Goal: Information Seeking & Learning: Learn about a topic

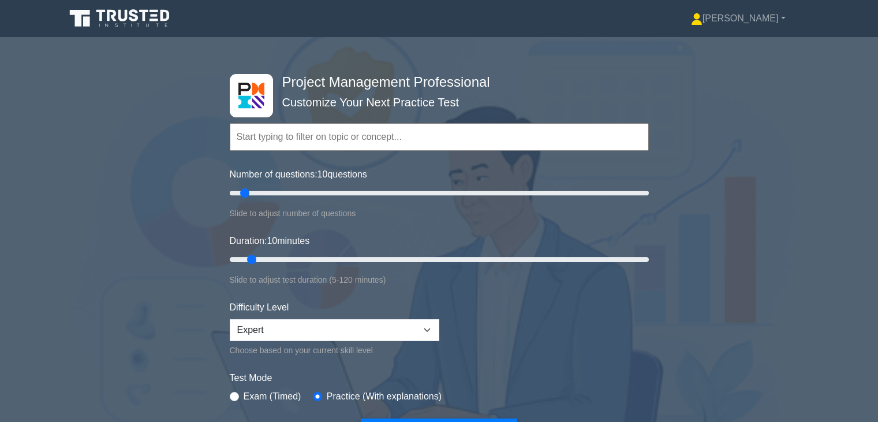
scroll to position [3419, 0]
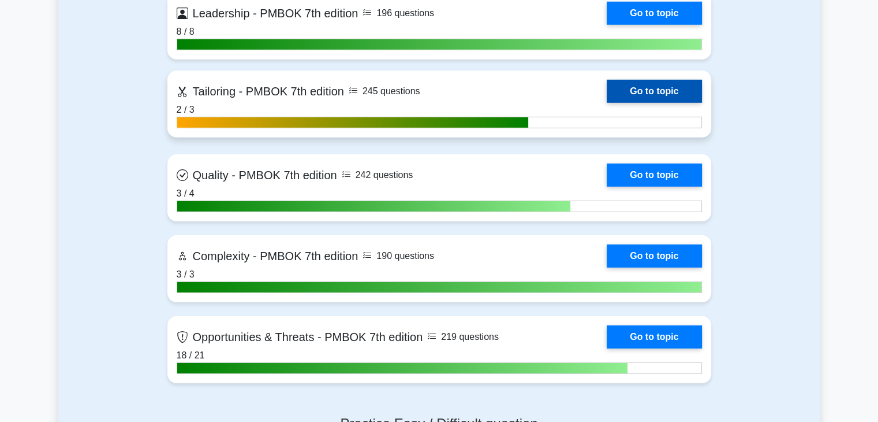
click at [673, 93] on link "Go to topic" at bounding box center [654, 91] width 95 height 23
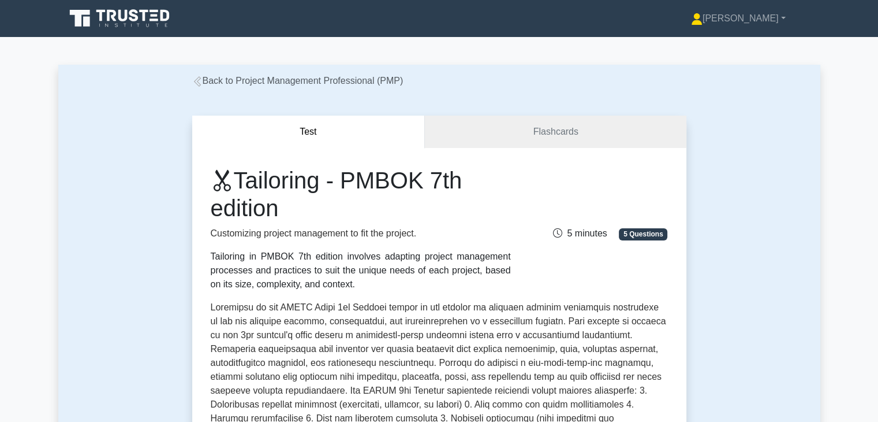
click at [752, 303] on div "Test Flashcards Tailoring - PMBOK 7th edition Customizing project management to…" at bounding box center [439, 415] width 762 height 655
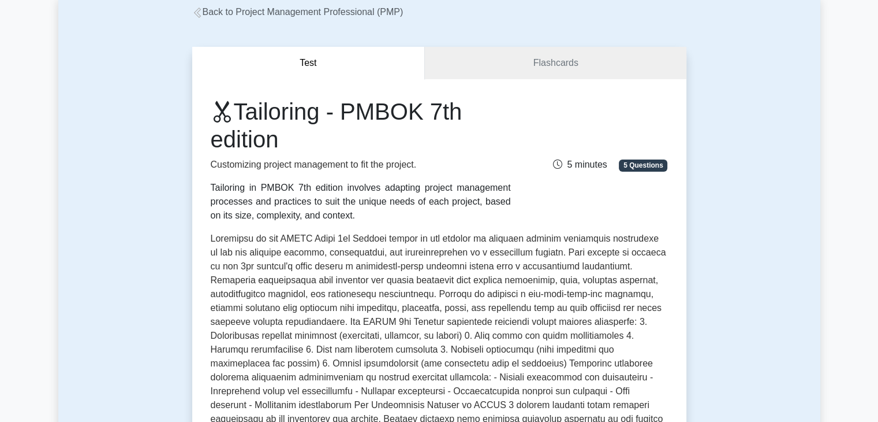
scroll to position [69, 0]
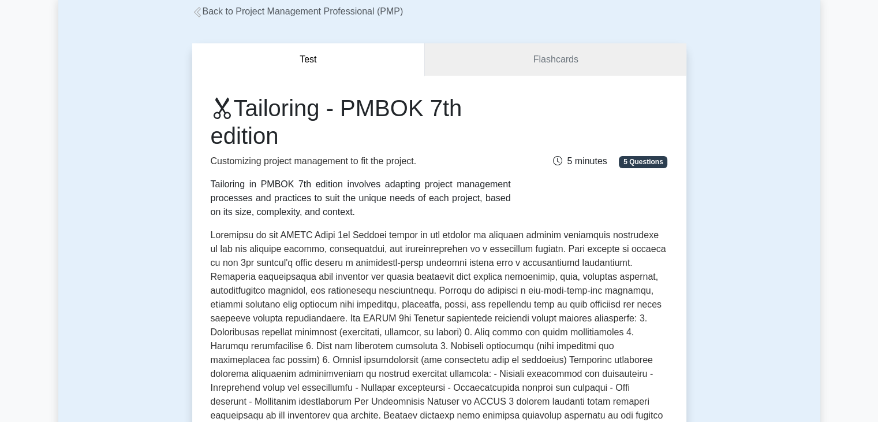
click at [326, 295] on p at bounding box center [439, 355] width 457 height 254
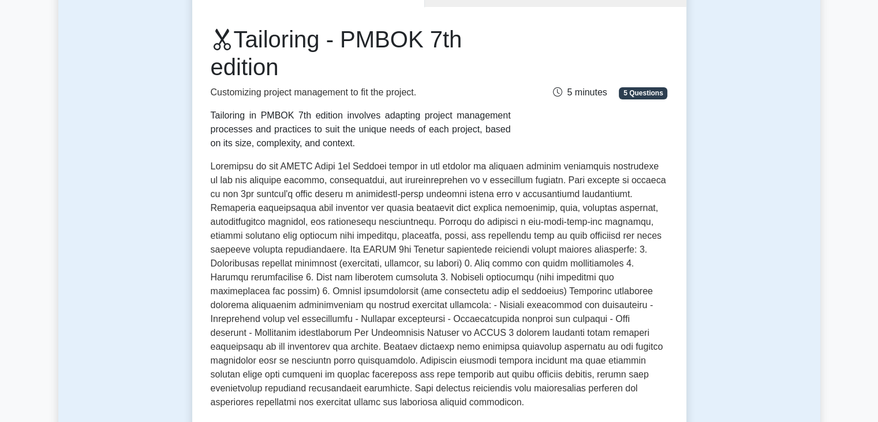
scroll to position [139, 0]
click at [433, 290] on p at bounding box center [439, 286] width 457 height 254
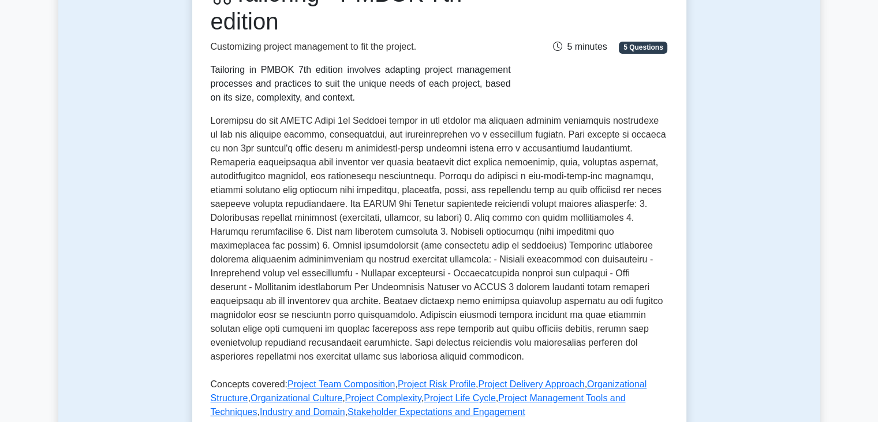
scroll to position [185, 0]
click at [633, 218] on p at bounding box center [439, 240] width 457 height 254
click at [538, 319] on p at bounding box center [439, 240] width 457 height 254
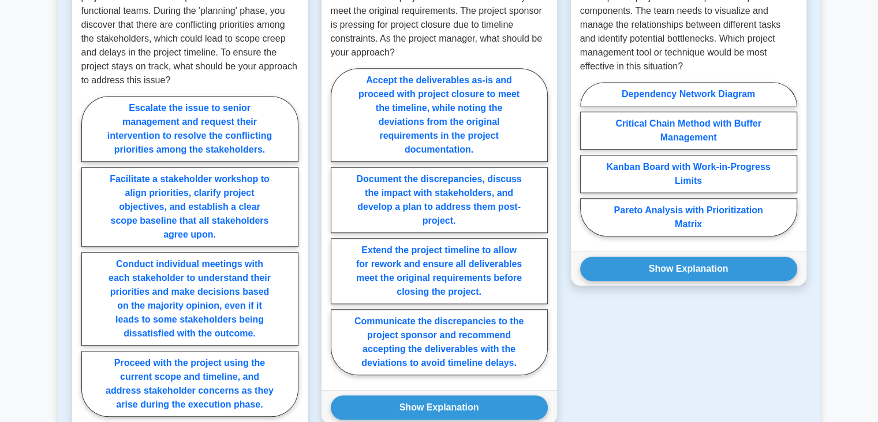
scroll to position [924, 0]
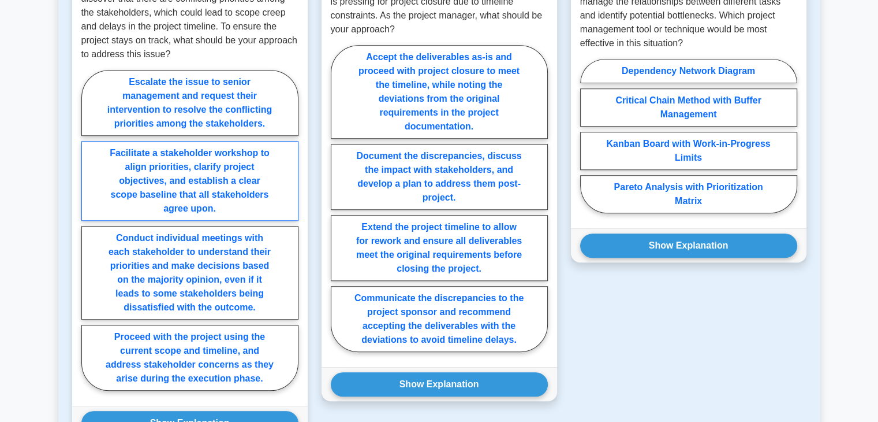
click at [118, 189] on label "Facilitate a stakeholder workshop to align priorities, clarify project objectiv…" at bounding box center [189, 181] width 217 height 80
click at [89, 230] on input "Facilitate a stakeholder workshop to align priorities, clarify project objectiv…" at bounding box center [85, 234] width 8 height 8
radio input "true"
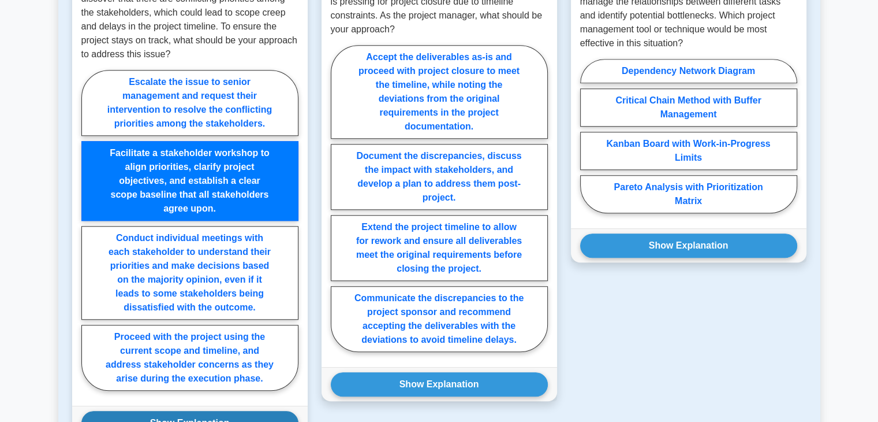
click at [151, 411] on button "Show Explanation" at bounding box center [189, 423] width 217 height 24
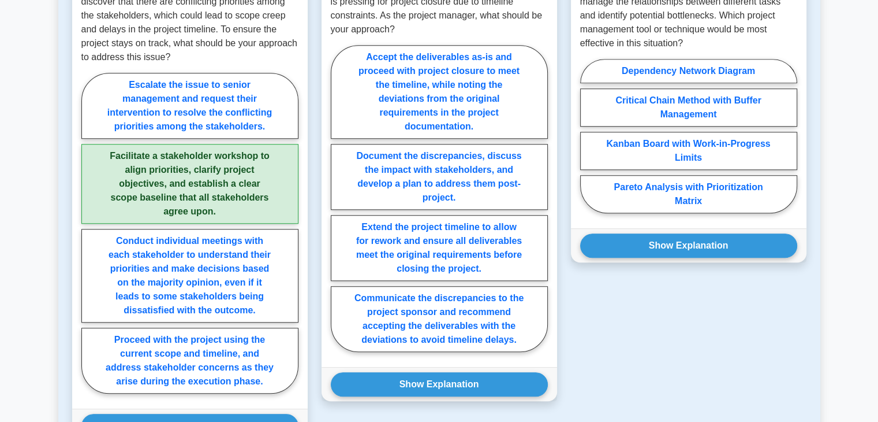
click at [647, 350] on div "Question 3 A project manager is leading a complex software development project …" at bounding box center [688, 423] width 249 height 1007
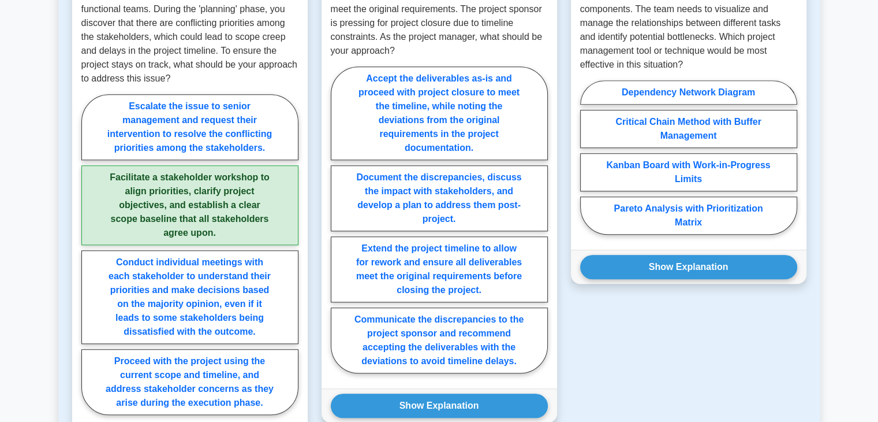
scroll to position [905, 0]
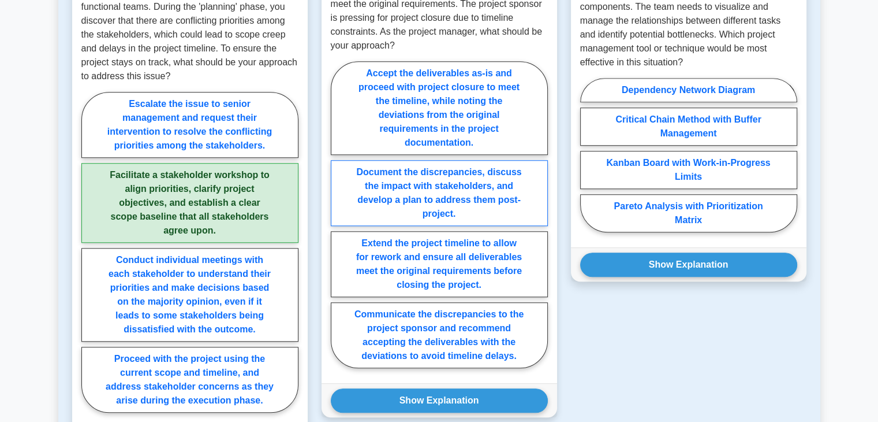
click at [499, 206] on label "Document the discrepancies, discuss the impact with stakeholders, and develop a…" at bounding box center [439, 193] width 217 height 66
click at [338, 214] on input "Document the discrepancies, discuss the impact with stakeholders, and develop a…" at bounding box center [335, 218] width 8 height 8
radio input "true"
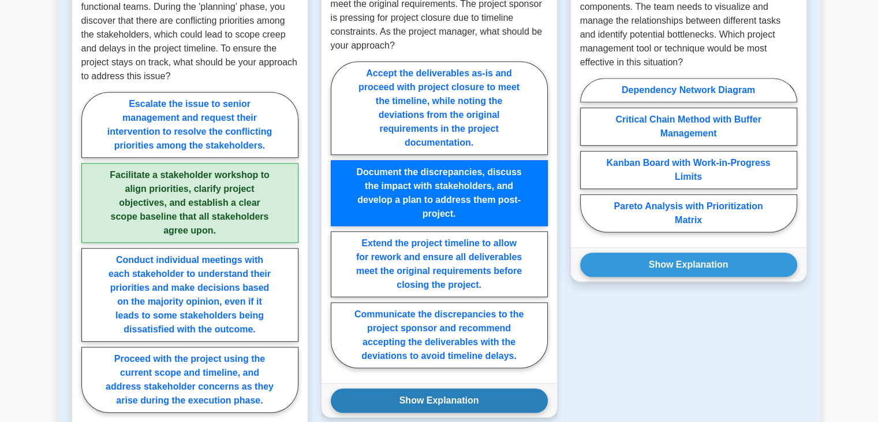
click at [490, 393] on button "Show Explanation" at bounding box center [439, 400] width 217 height 24
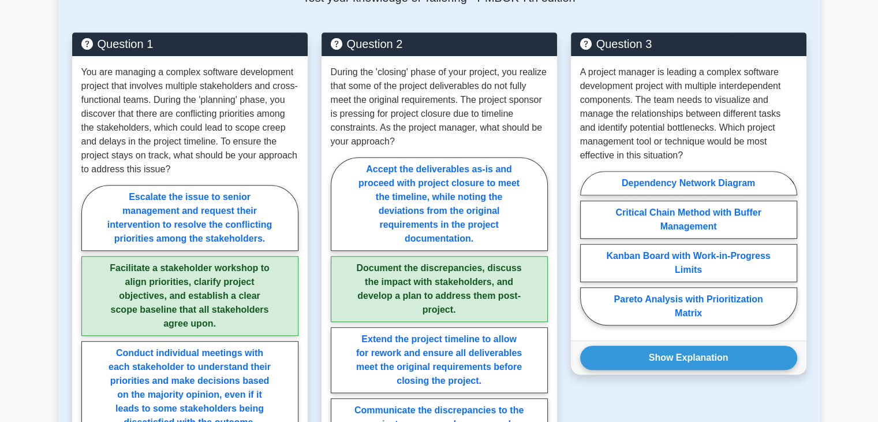
scroll to position [837, 0]
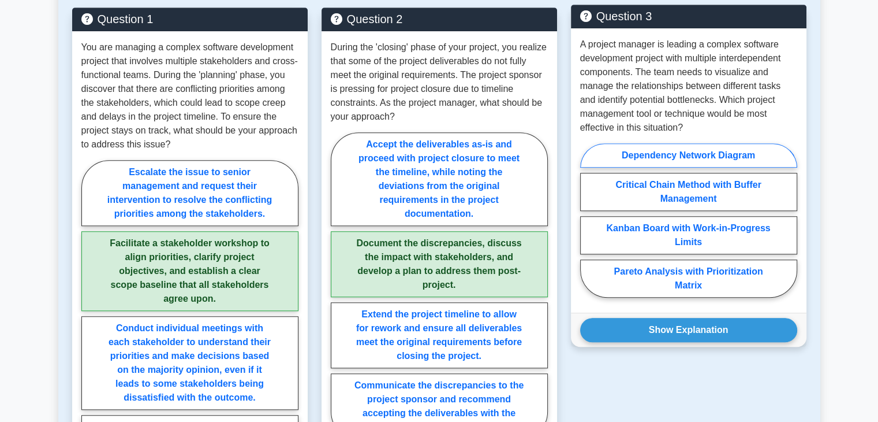
click at [765, 153] on label "Dependency Network Diagram" at bounding box center [688, 155] width 217 height 24
click at [588, 220] on input "Dependency Network Diagram" at bounding box center [584, 224] width 8 height 8
radio input "true"
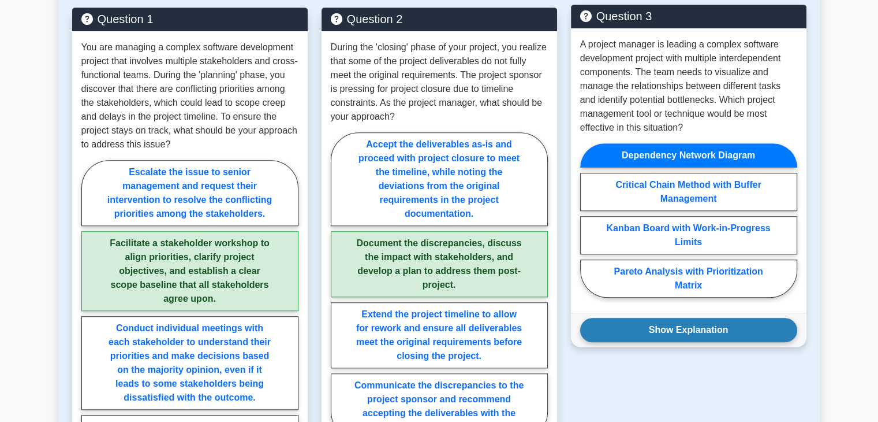
click at [707, 332] on button "Show Explanation" at bounding box center [688, 330] width 217 height 24
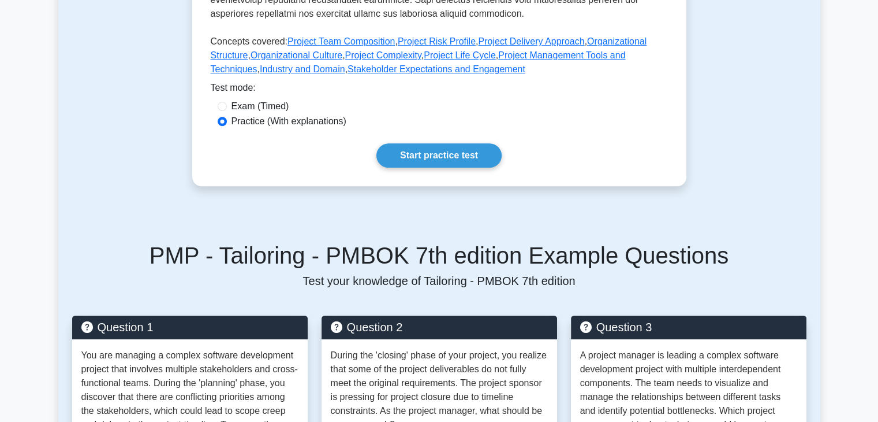
scroll to position [516, 0]
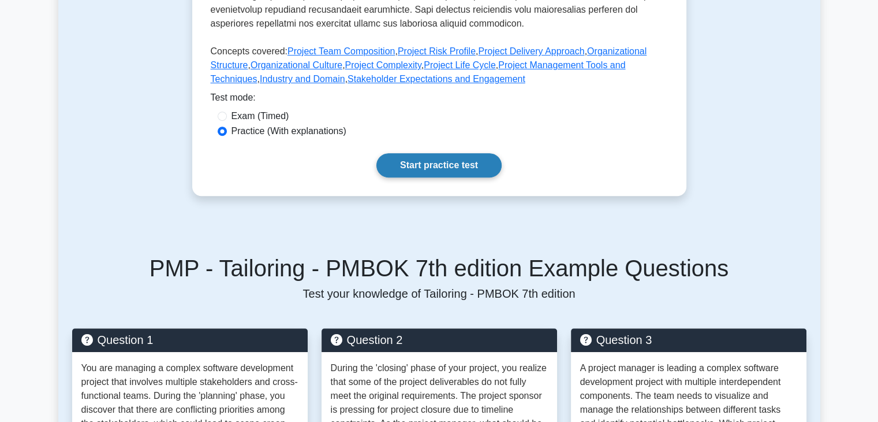
click at [441, 168] on link "Start practice test" at bounding box center [439, 165] width 125 height 24
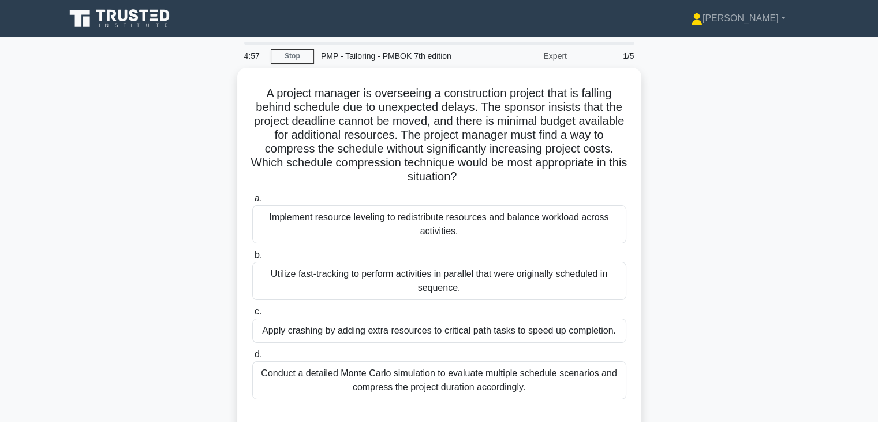
click at [697, 241] on div "A project manager is overseeing a construction project that is falling behind s…" at bounding box center [439, 258] width 762 height 380
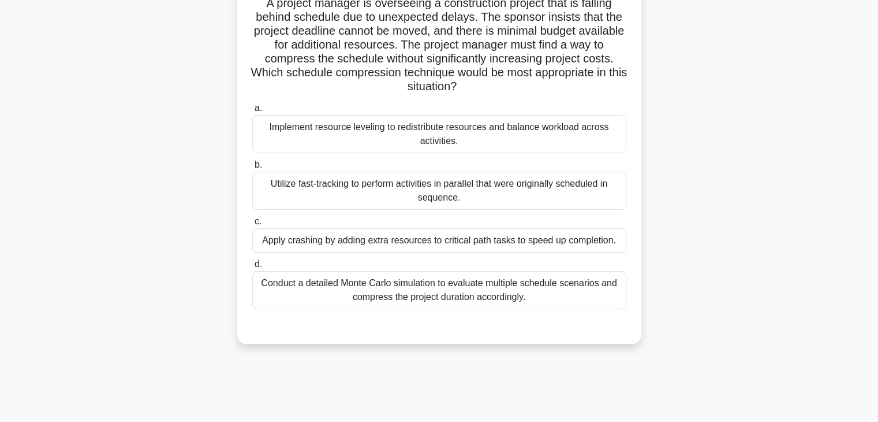
scroll to position [92, 0]
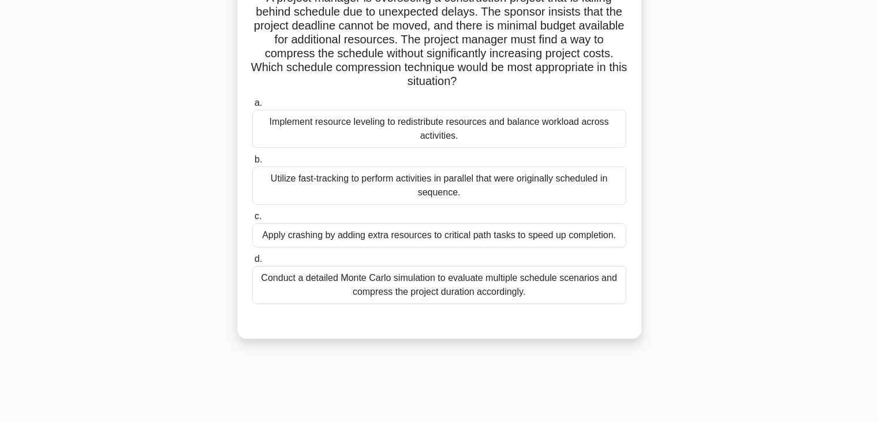
click at [573, 184] on div "Utilize fast-tracking to perform activities in parallel that were originally sc…" at bounding box center [439, 185] width 374 height 38
click at [252, 163] on input "b. Utilize fast-tracking to perform activities in parallel that were originally…" at bounding box center [252, 160] width 0 height 8
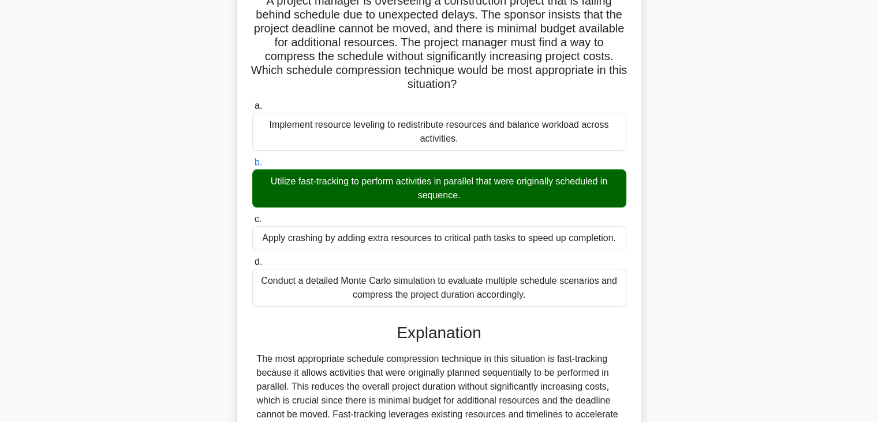
scroll to position [276, 0]
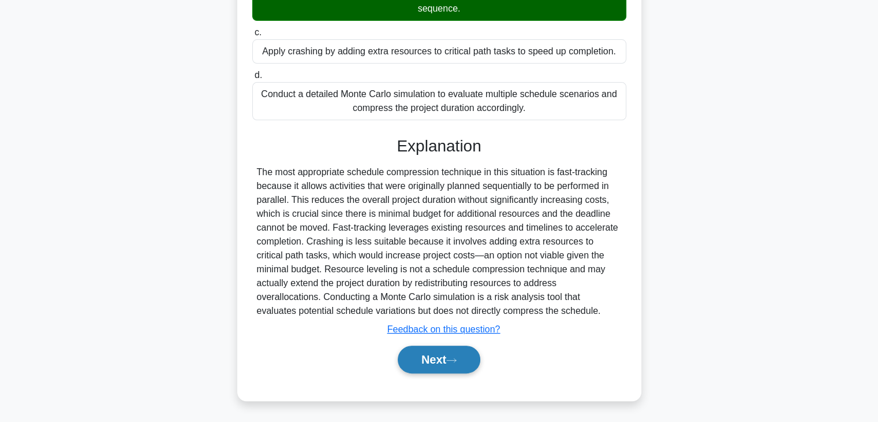
click at [418, 364] on button "Next" at bounding box center [439, 359] width 83 height 28
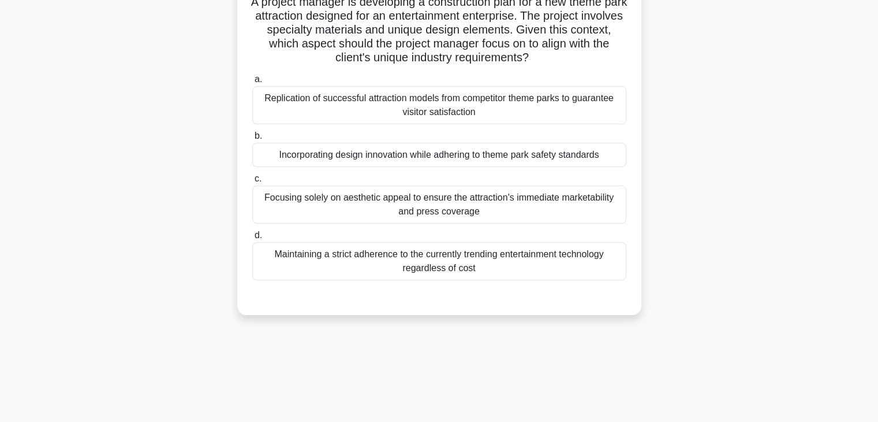
scroll to position [0, 0]
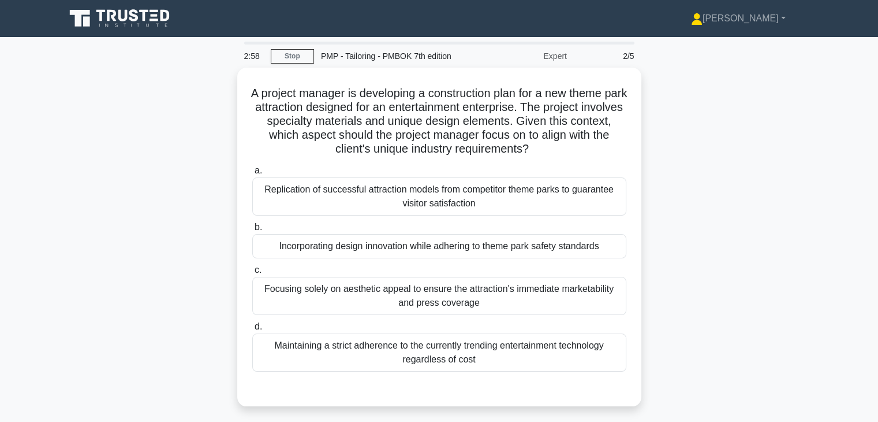
click at [658, 226] on div "A project manager is developing a construction plan for a new theme park attrac…" at bounding box center [439, 244] width 762 height 352
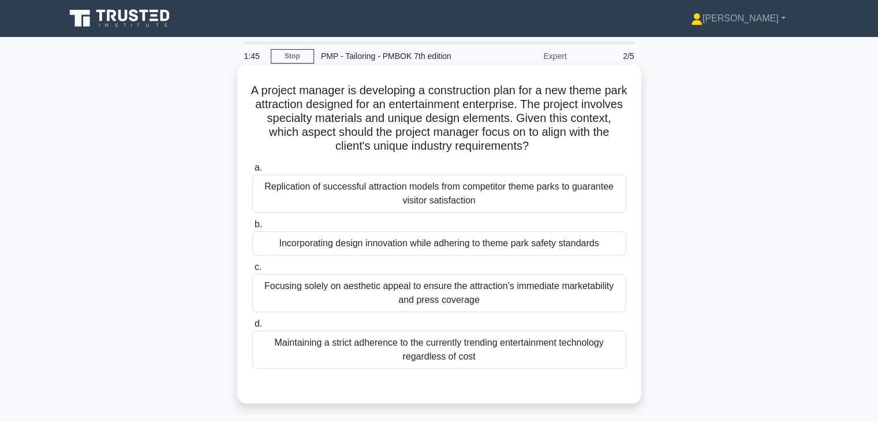
click at [551, 241] on div "Incorporating design innovation while adhering to theme park safety standards" at bounding box center [439, 243] width 374 height 24
click at [252, 228] on input "b. Incorporating design innovation while adhering to theme park safety standards" at bounding box center [252, 225] width 0 height 8
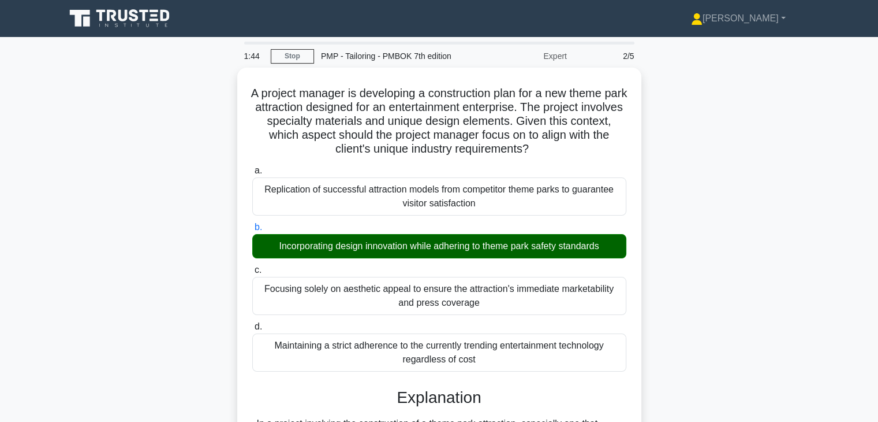
click at [685, 273] on div "A project manager is developing a construction plan for a new theme park attrac…" at bounding box center [439, 394] width 762 height 653
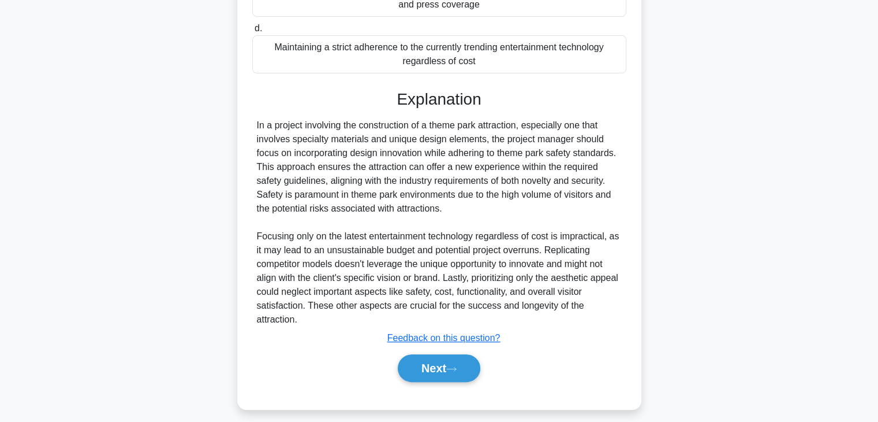
scroll to position [304, 0]
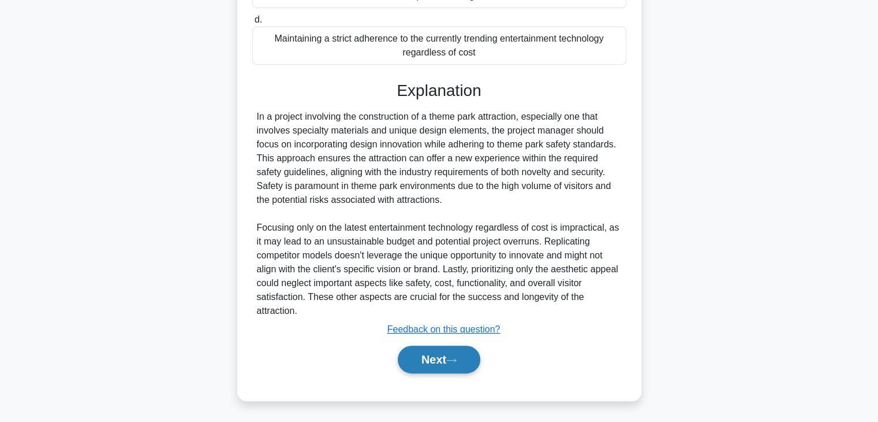
click at [419, 355] on button "Next" at bounding box center [439, 359] width 83 height 28
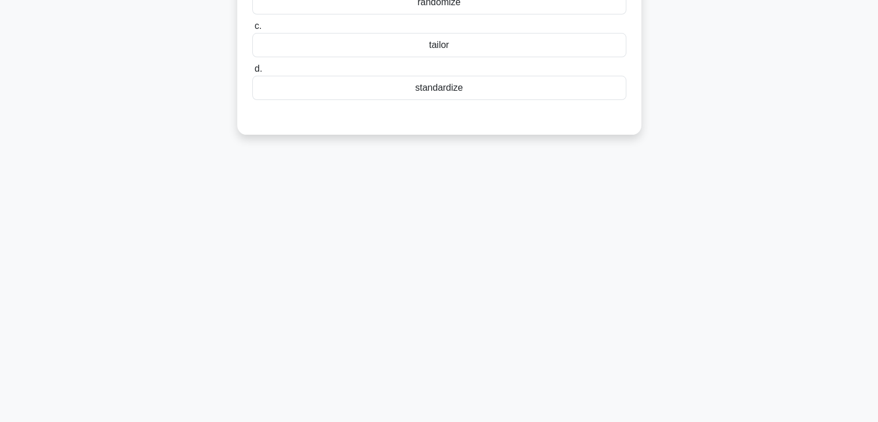
click at [539, 326] on div "1:40 Stop PMP - Tailoring - PMBOK 7th edition Expert 3/5 In a project with a di…" at bounding box center [439, 127] width 762 height 577
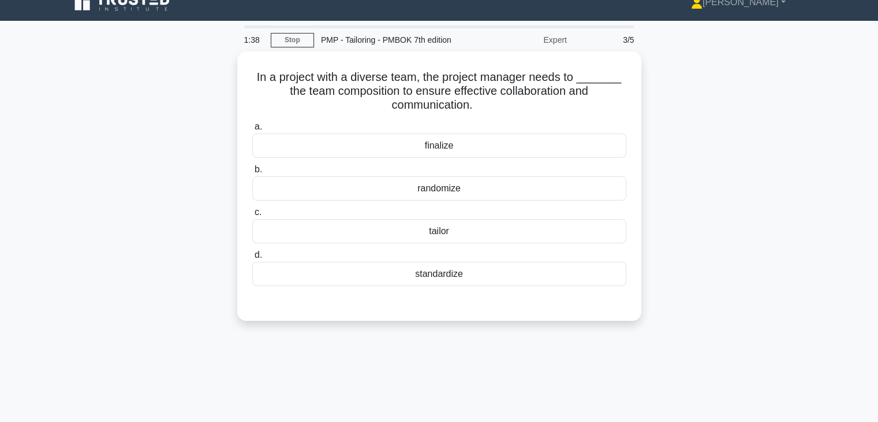
scroll to position [0, 0]
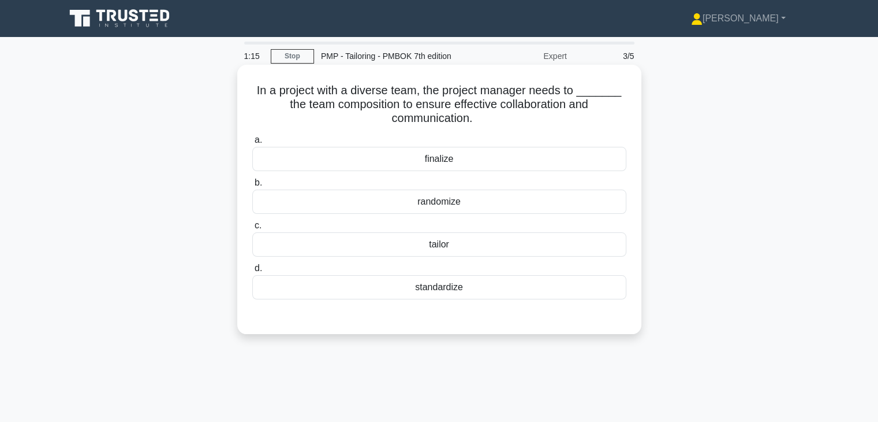
click at [469, 286] on div "standardize" at bounding box center [439, 287] width 374 height 24
click at [252, 272] on input "d. standardize" at bounding box center [252, 268] width 0 height 8
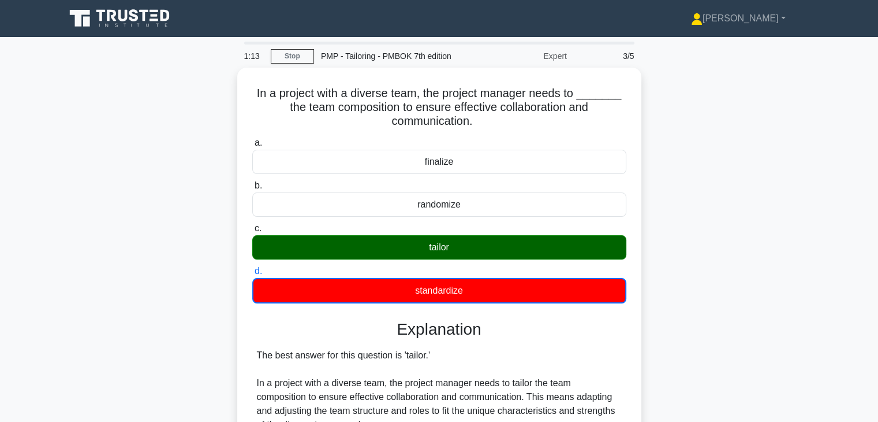
click at [729, 271] on div "In a project with a diverse team, the project manager needs to _______ the team…" at bounding box center [439, 423] width 762 height 710
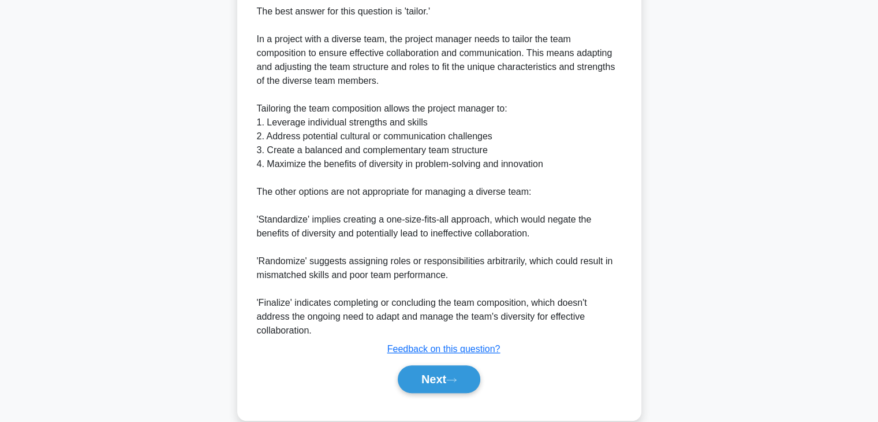
scroll to position [346, 0]
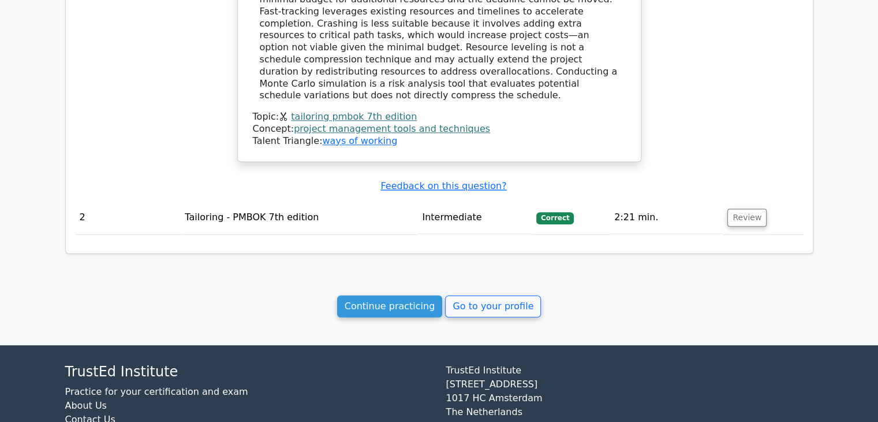
scroll to position [1063, 0]
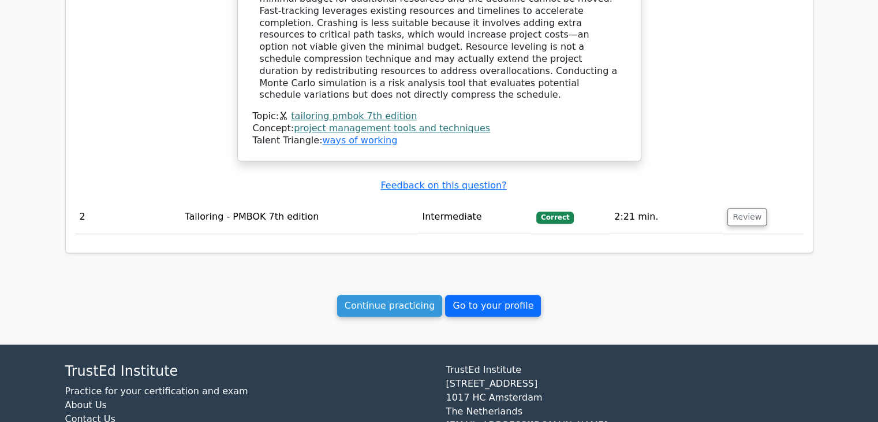
click at [490, 295] on link "Go to your profile" at bounding box center [493, 306] width 96 height 22
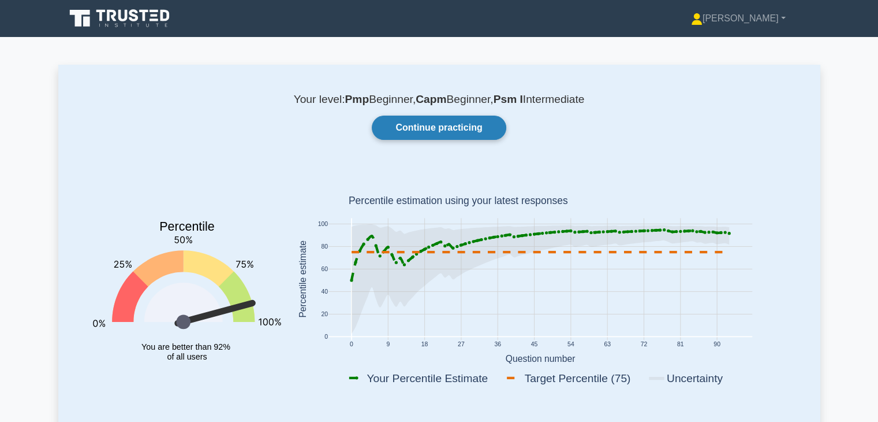
click at [449, 128] on link "Continue practicing" at bounding box center [439, 127] width 134 height 24
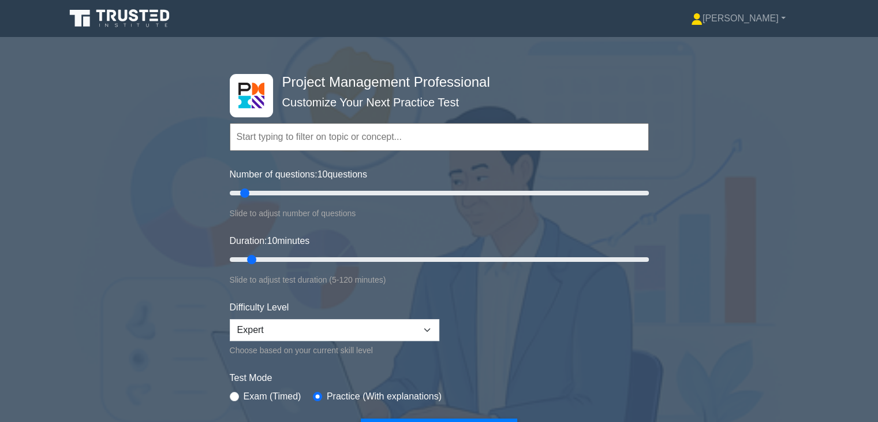
click at [541, 333] on form "Topics Scope Management Time Management Cost Management Quality Management Risk…" at bounding box center [439, 266] width 419 height 357
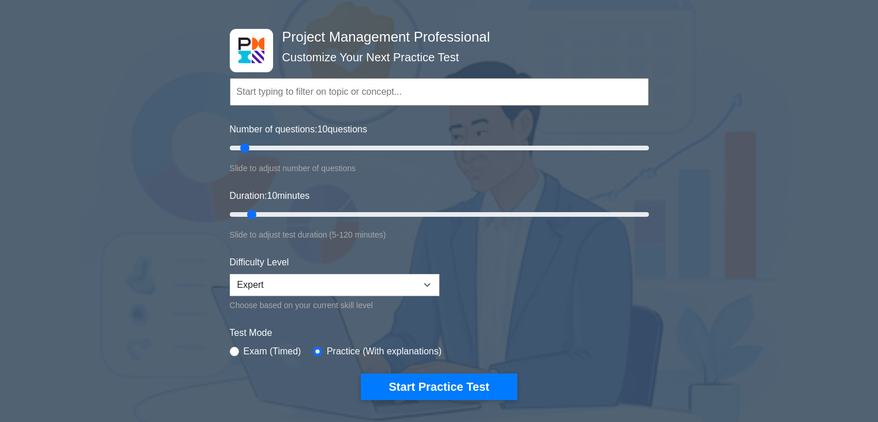
scroll to position [69, 0]
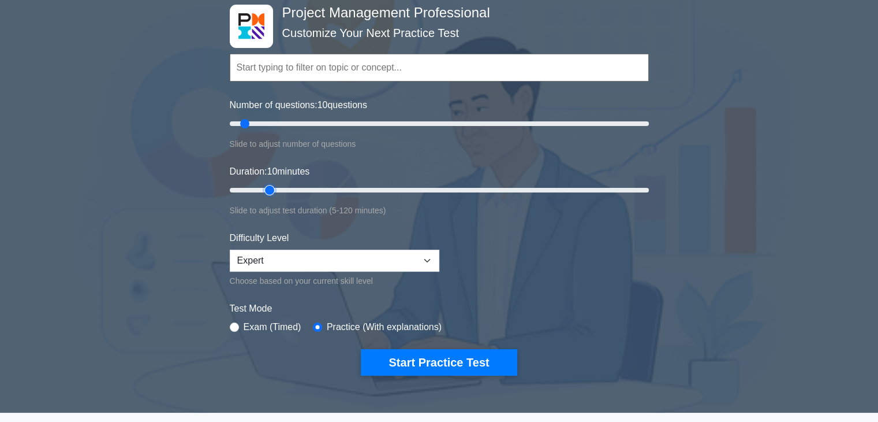
type input "15"
click at [272, 189] on input "Duration: 10 minutes" at bounding box center [439, 190] width 419 height 14
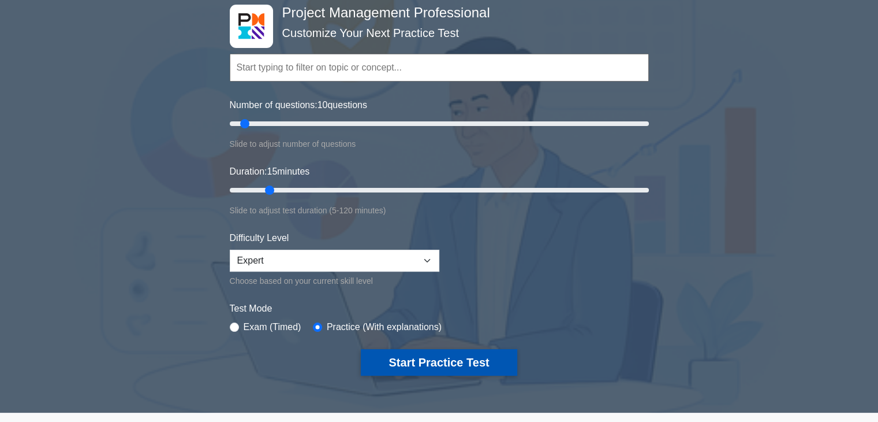
click at [462, 365] on button "Start Practice Test" at bounding box center [439, 362] width 156 height 27
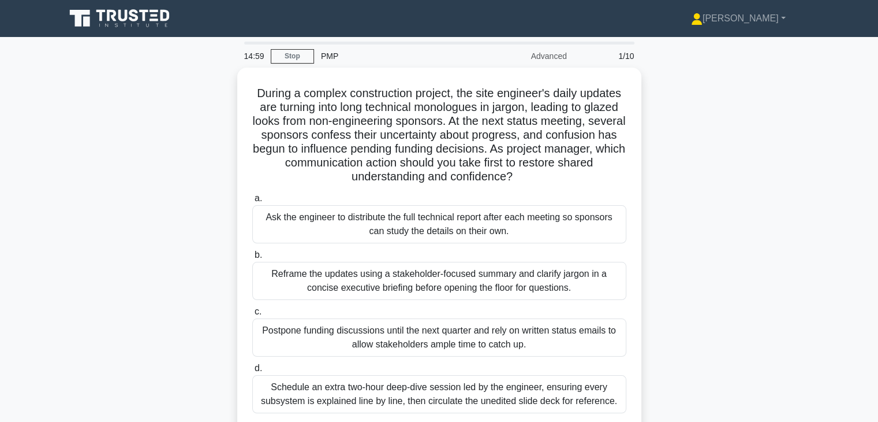
click at [772, 205] on div "During a complex construction project, the site engineer's daily updates are tu…" at bounding box center [439, 265] width 762 height 394
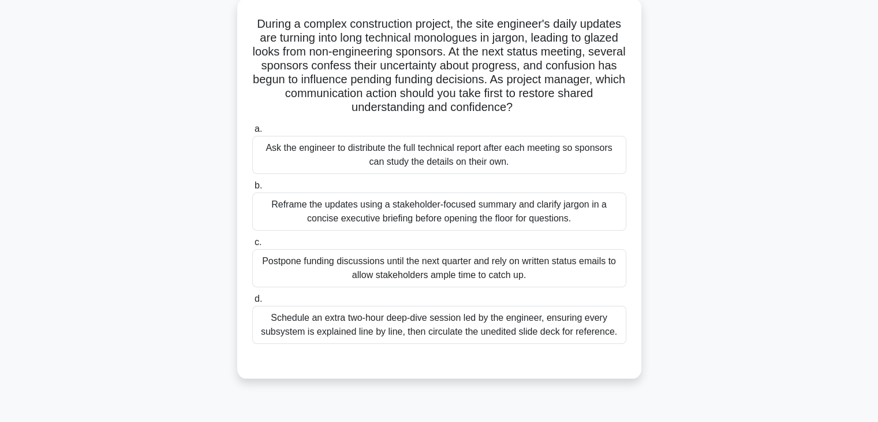
scroll to position [46, 0]
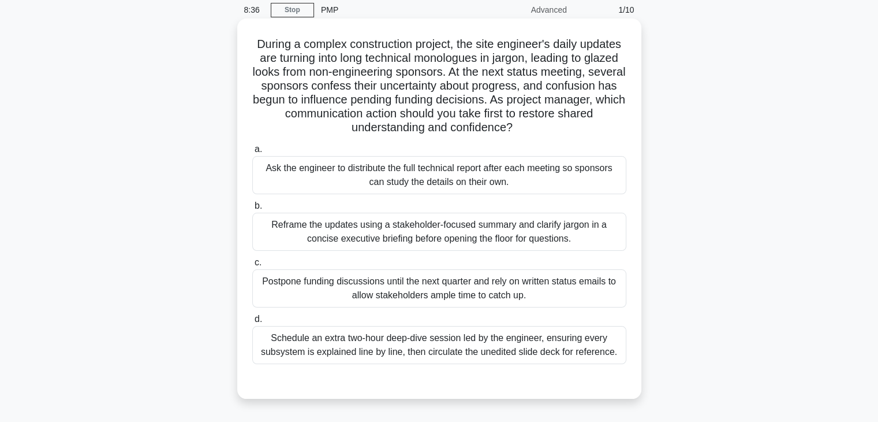
click at [601, 242] on div "Reframe the updates using a stakeholder-focused summary and clarify jargon in a…" at bounding box center [439, 232] width 374 height 38
click at [252, 210] on input "b. Reframe the updates using a stakeholder-focused summary and clarify jargon i…" at bounding box center [252, 206] width 0 height 8
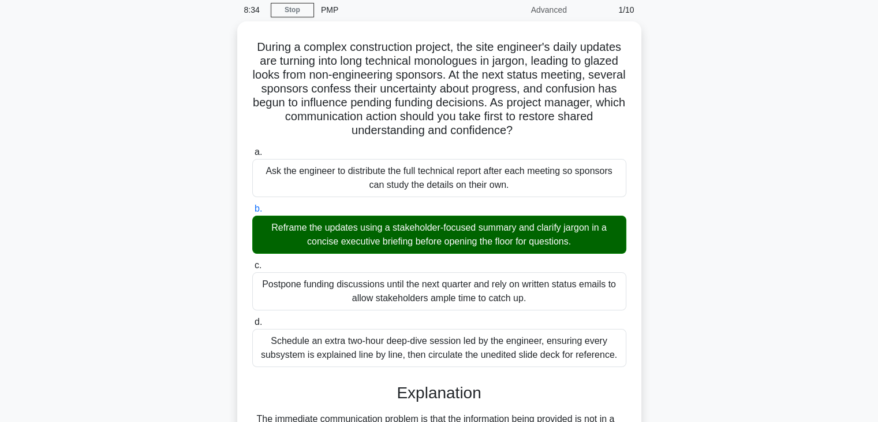
click at [746, 316] on div "During a complex construction project, the site engineer's daily updates are tu…" at bounding box center [439, 375] width 762 height 709
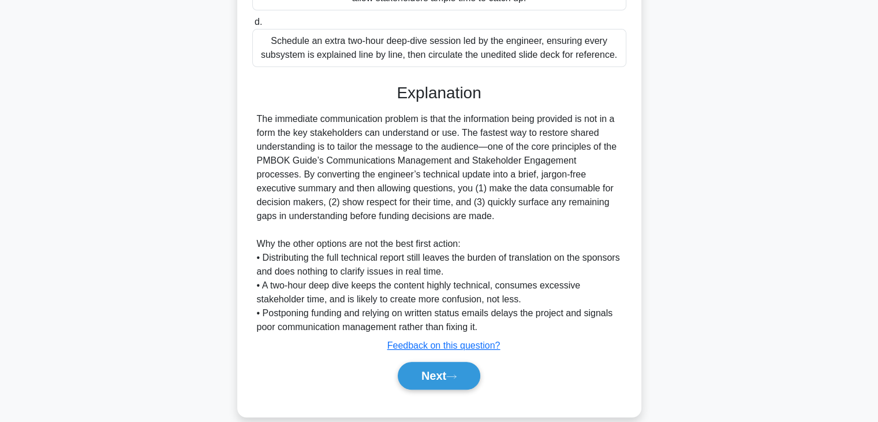
scroll to position [359, 0]
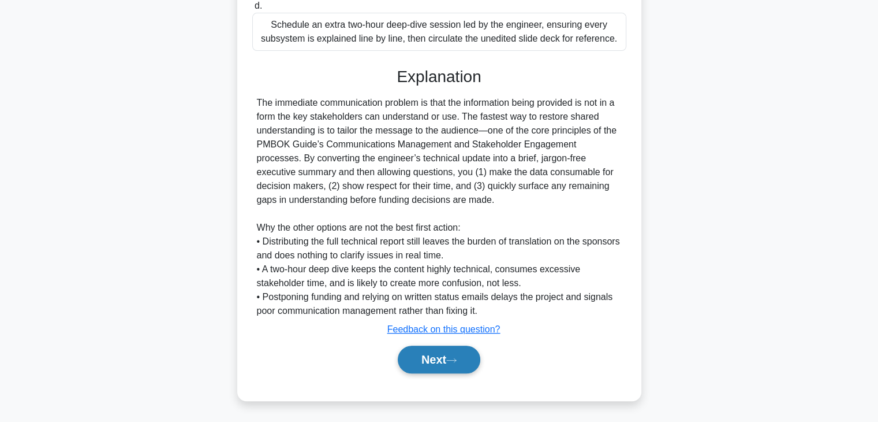
click at [421, 361] on button "Next" at bounding box center [439, 359] width 83 height 28
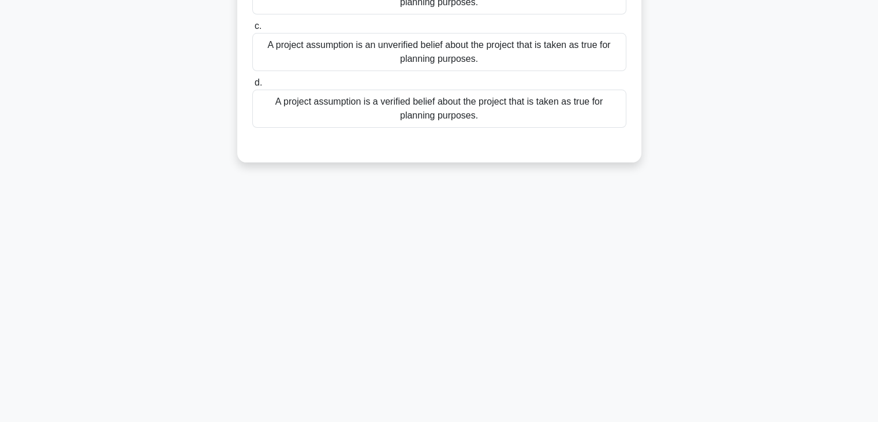
scroll to position [203, 0]
click at [586, 299] on div "8:29 Stop PMP Advanced 2/10 What is a project assumption in project management?…" at bounding box center [439, 127] width 762 height 577
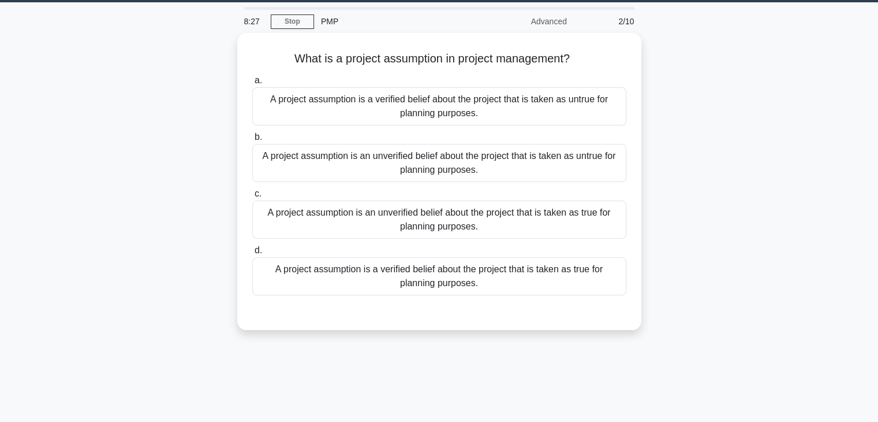
scroll to position [0, 0]
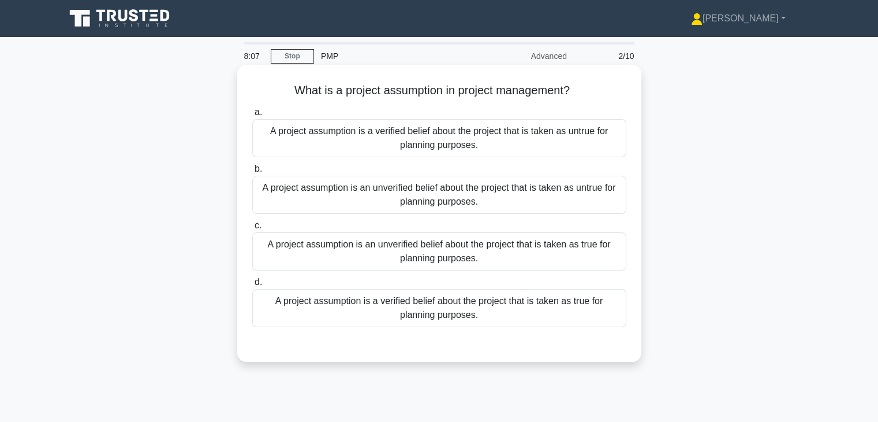
click at [579, 250] on div "A project assumption is an unverified belief about the project that is taken as…" at bounding box center [439, 251] width 374 height 38
click at [252, 229] on input "c. A project assumption is an unverified belief about the project that is taken…" at bounding box center [252, 226] width 0 height 8
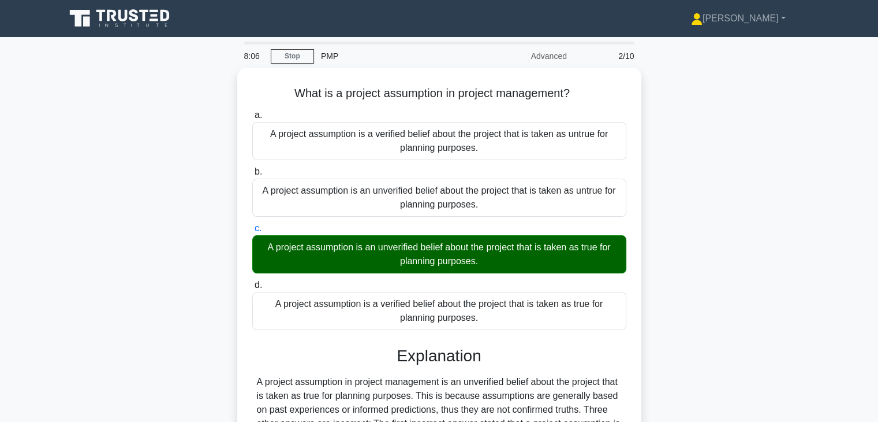
click at [700, 282] on div "What is a project assumption in project management? .spinner_0XTQ{transform-ori…" at bounding box center [439, 346] width 762 height 556
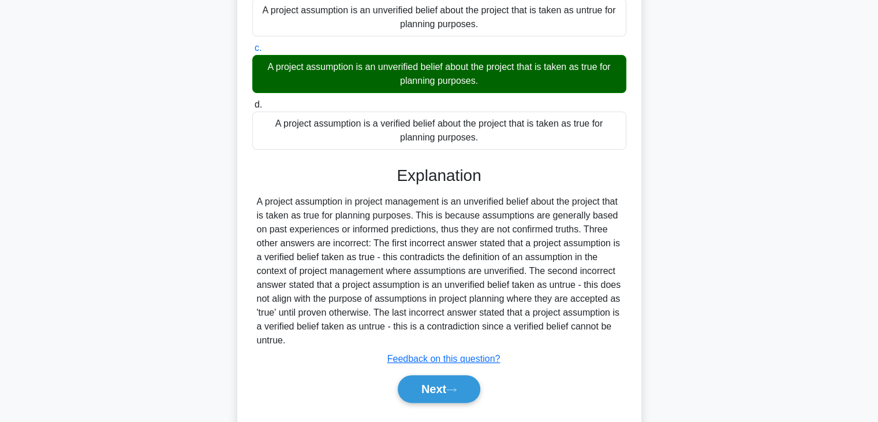
scroll to position [207, 0]
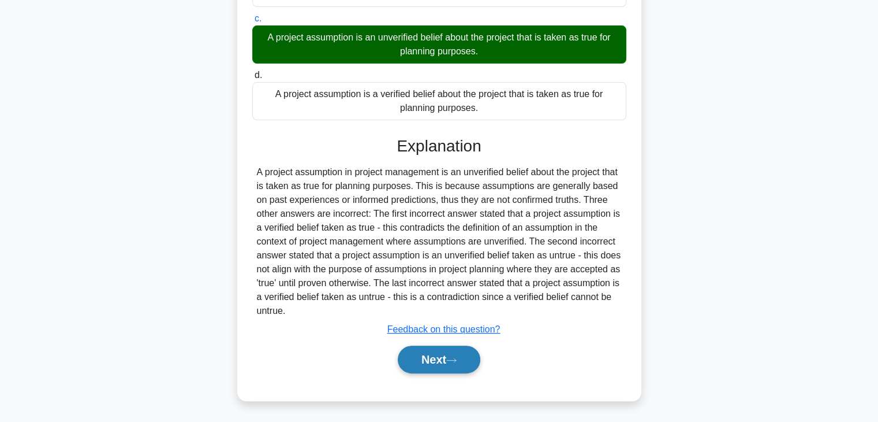
click at [428, 360] on button "Next" at bounding box center [439, 359] width 83 height 28
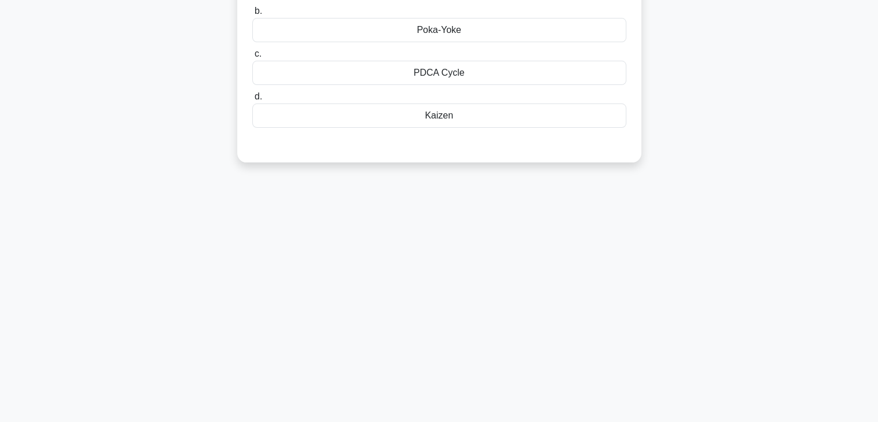
scroll to position [203, 0]
click at [595, 296] on div "8:02 Stop PMP Advanced 3/10 You are managing a manufacturing project where mino…" at bounding box center [439, 127] width 762 height 577
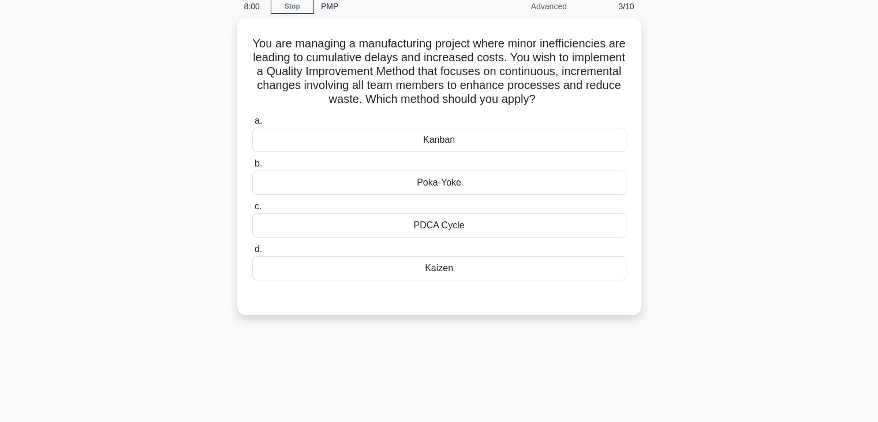
scroll to position [41, 0]
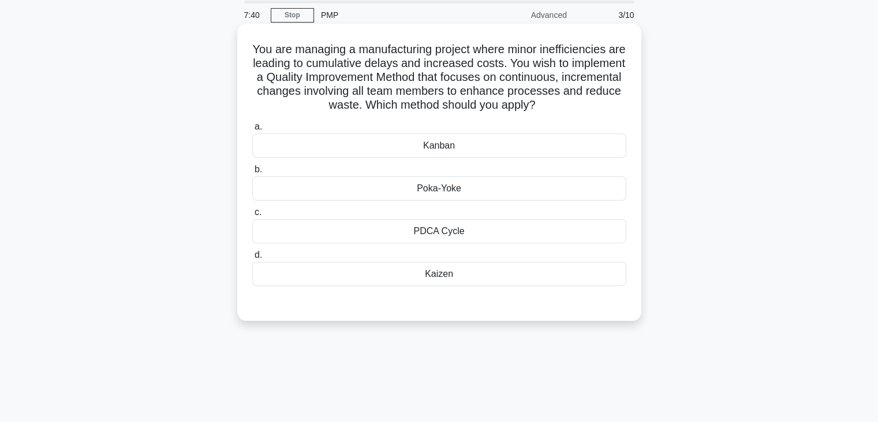
click at [476, 270] on div "Kaizen" at bounding box center [439, 274] width 374 height 24
click at [252, 259] on input "d. Kaizen" at bounding box center [252, 255] width 0 height 8
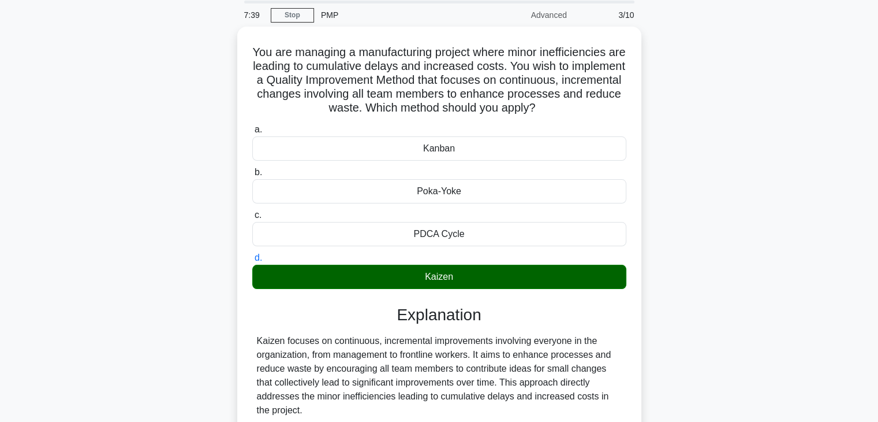
click at [680, 322] on div "You are managing a manufacturing project where minor inefficiencies are leading…" at bounding box center [439, 270] width 762 height 487
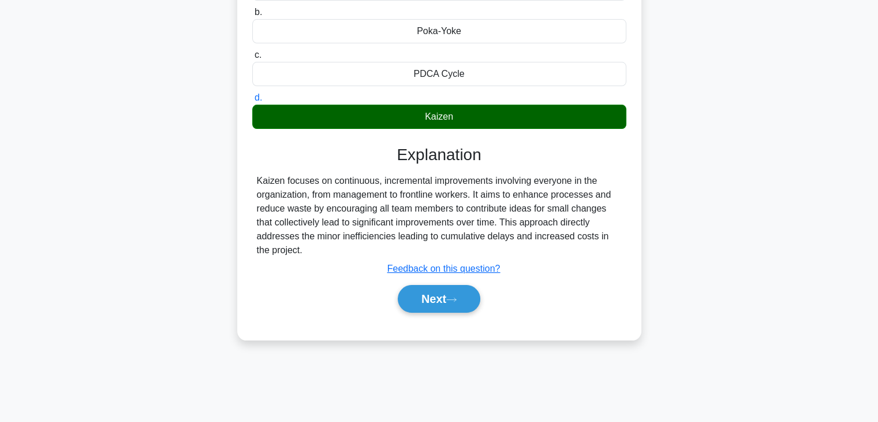
scroll to position [203, 0]
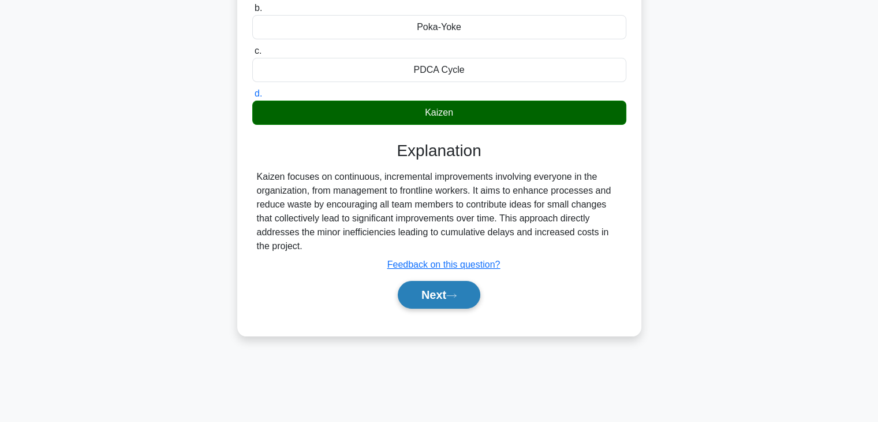
click at [427, 293] on button "Next" at bounding box center [439, 295] width 83 height 28
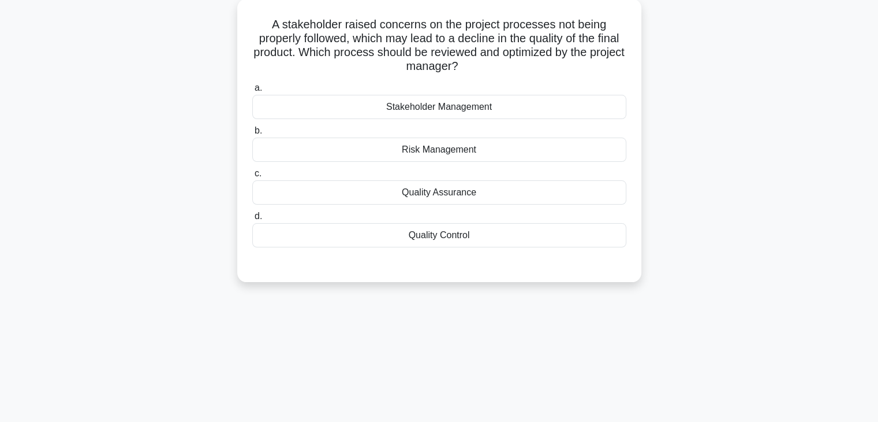
scroll to position [41, 0]
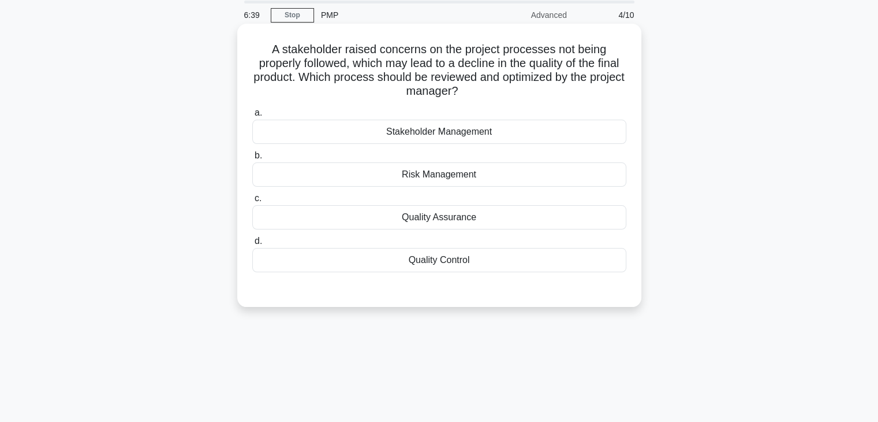
click at [570, 215] on div "Quality Assurance" at bounding box center [439, 217] width 374 height 24
click at [252, 202] on input "c. Quality Assurance" at bounding box center [252, 199] width 0 height 8
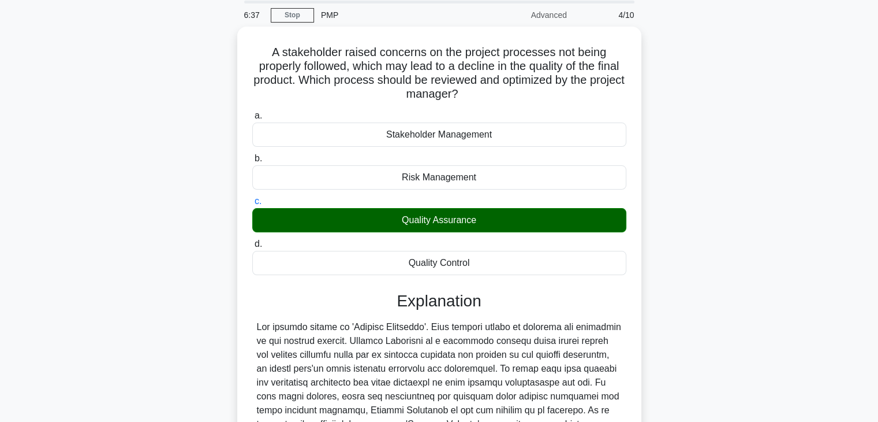
click at [695, 259] on div "A stakeholder raised concerns on the project processes not being properly follo…" at bounding box center [439, 326] width 762 height 598
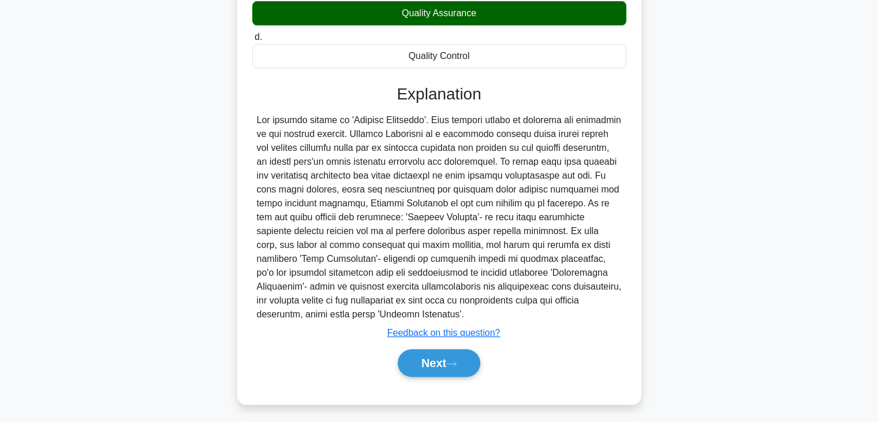
scroll to position [248, 0]
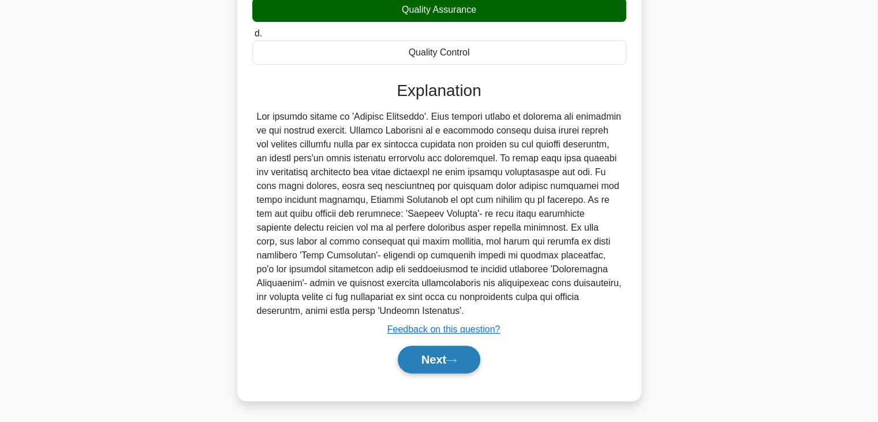
click at [426, 357] on button "Next" at bounding box center [439, 359] width 83 height 28
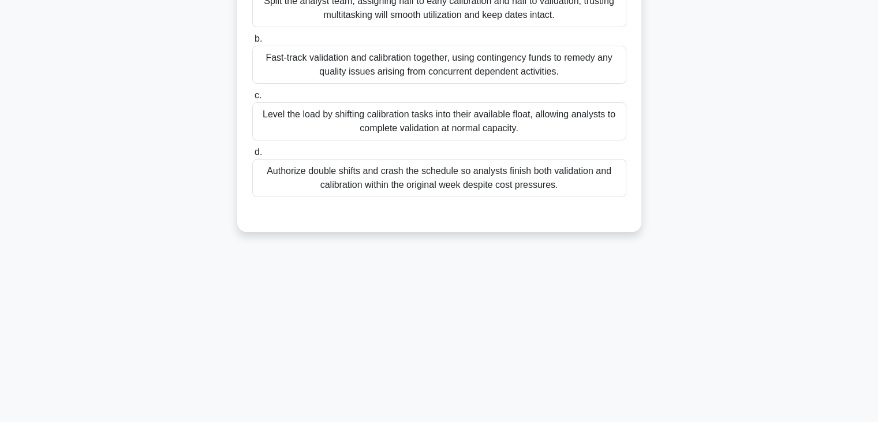
click at [691, 221] on div "During a pharmaceutical laboratory relocation, the resource histogram shows qua…" at bounding box center [439, 55] width 762 height 380
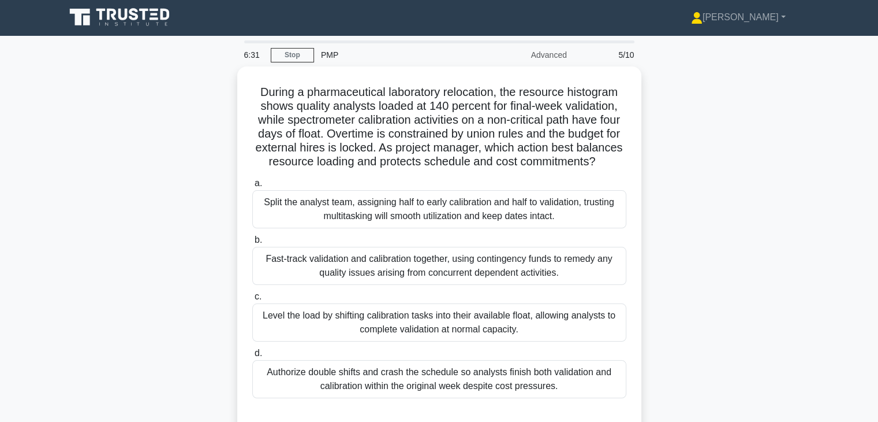
scroll to position [0, 0]
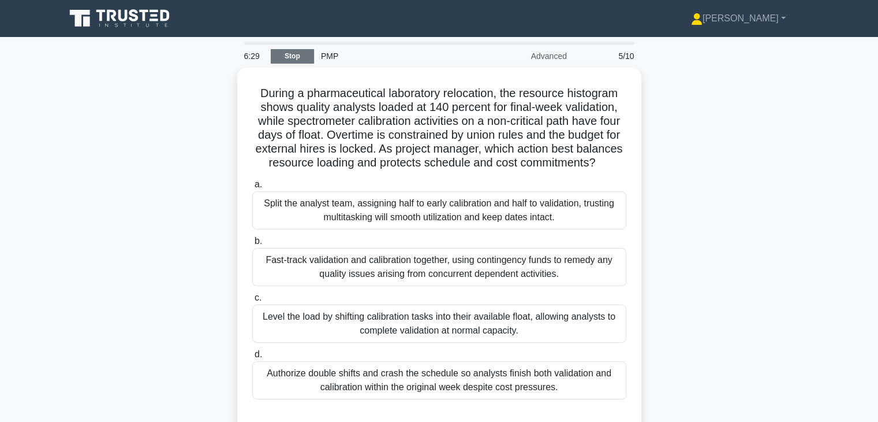
click at [289, 56] on link "Stop" at bounding box center [292, 56] width 43 height 14
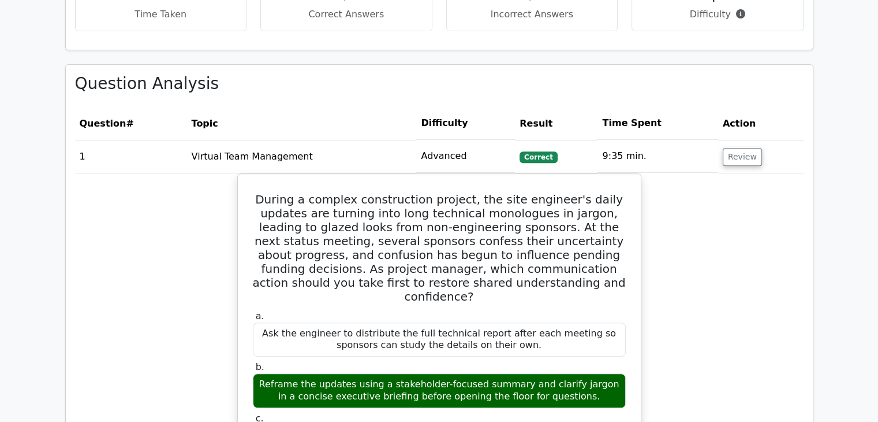
scroll to position [1216, 0]
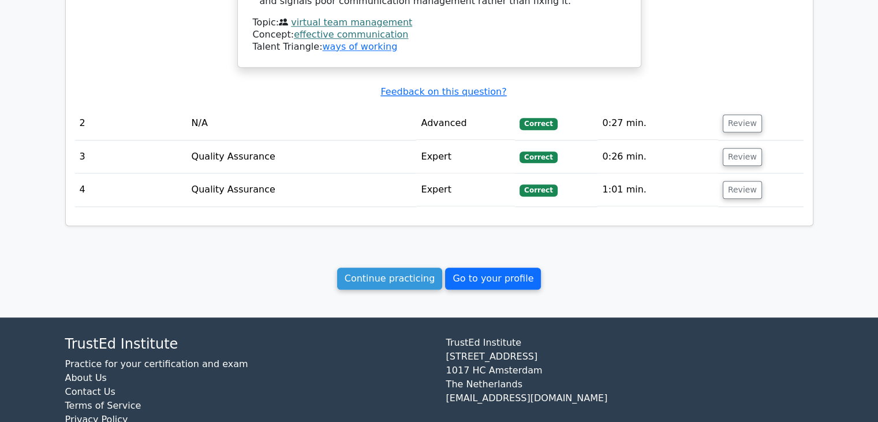
click at [498, 267] on link "Go to your profile" at bounding box center [493, 278] width 96 height 22
